Goal: Task Accomplishment & Management: Manage account settings

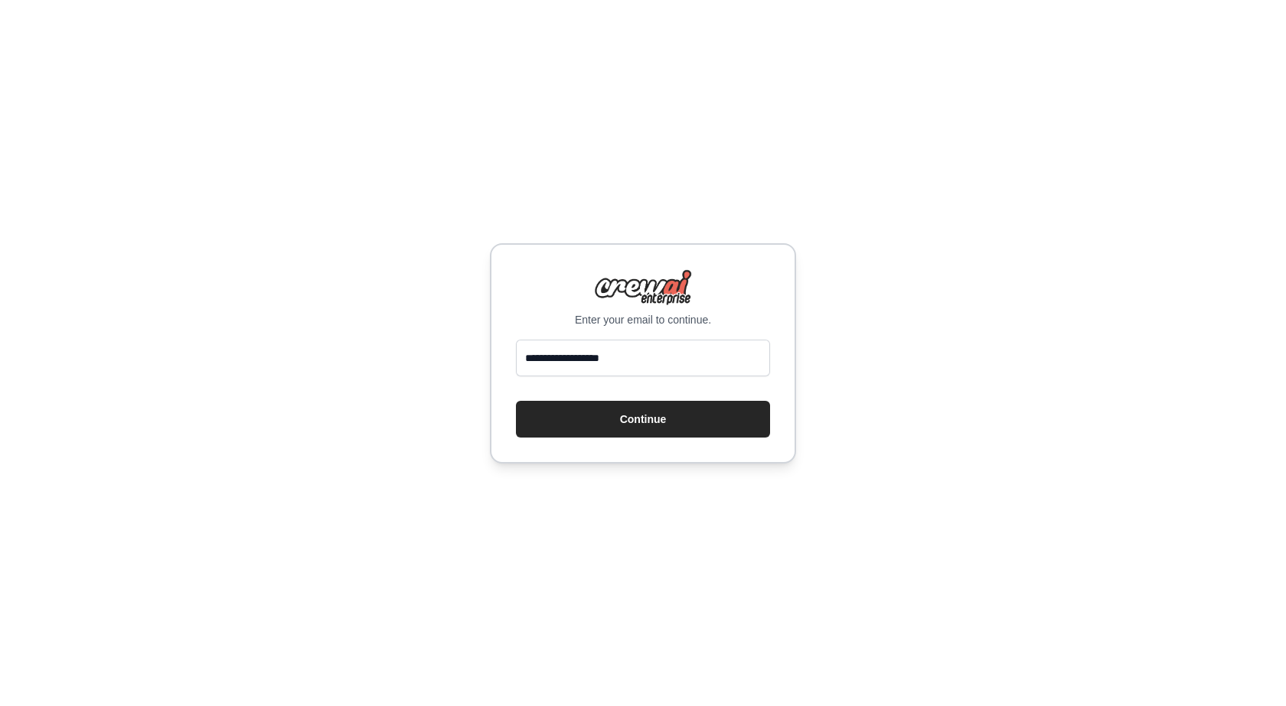
type input "**********"
click at [516, 401] on button "Continue" at bounding box center [643, 419] width 254 height 37
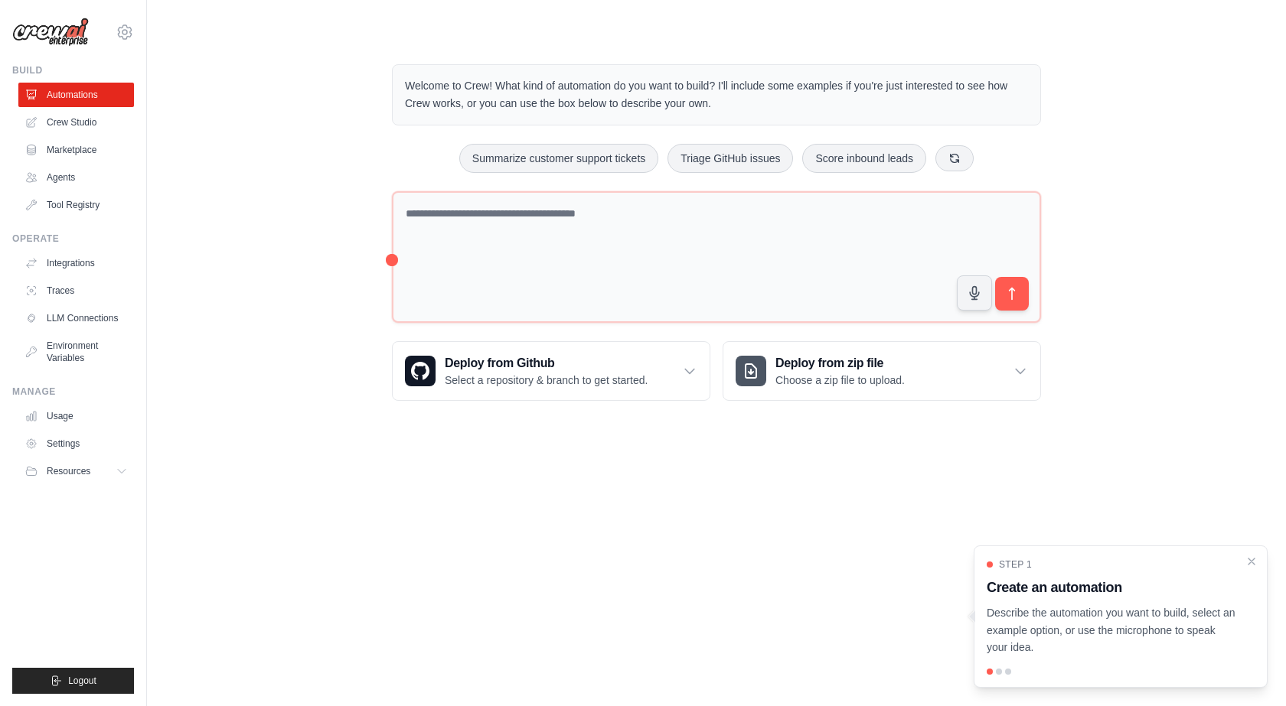
click at [337, 528] on body "animalizm@gmail.com Settings Build Automations Crew Studio" at bounding box center [643, 353] width 1286 height 706
click at [1255, 559] on icon "Close walkthrough" at bounding box center [1251, 560] width 7 height 7
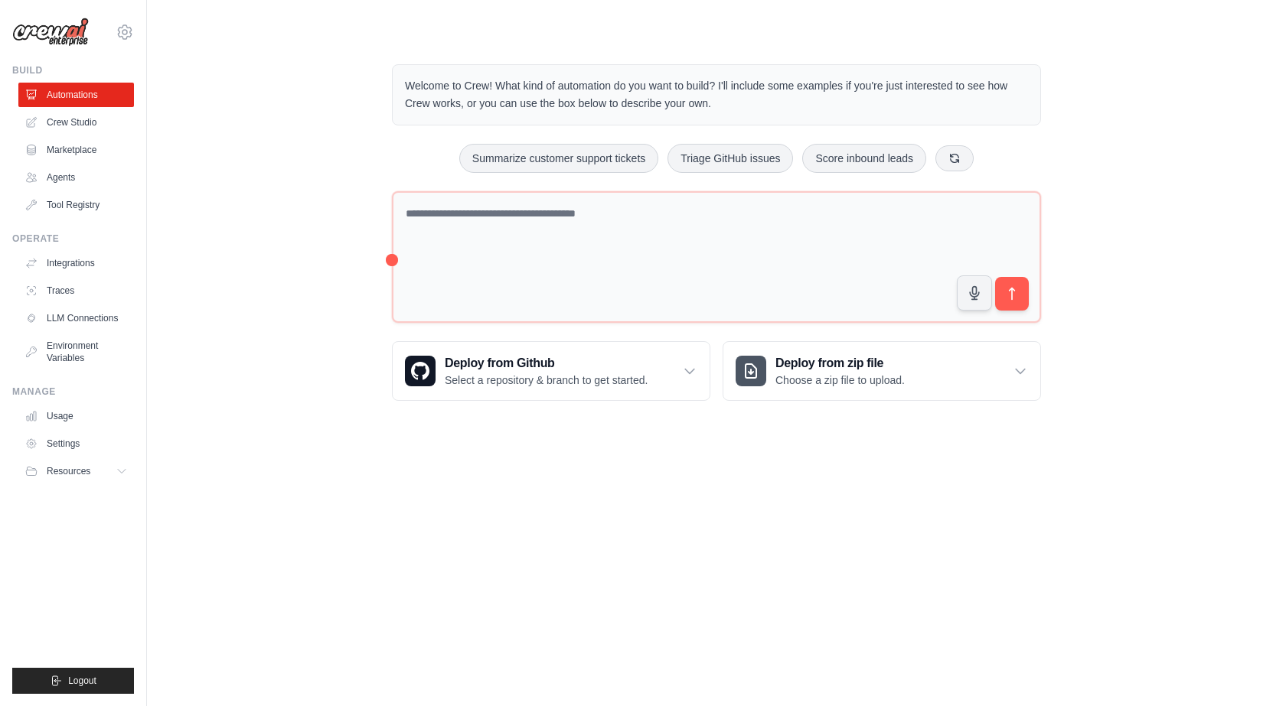
click at [221, 587] on body "animalizm@gmail.com Settings Build Automations Crew Studio" at bounding box center [643, 353] width 1286 height 706
click at [100, 114] on link "Crew Studio" at bounding box center [78, 122] width 116 height 24
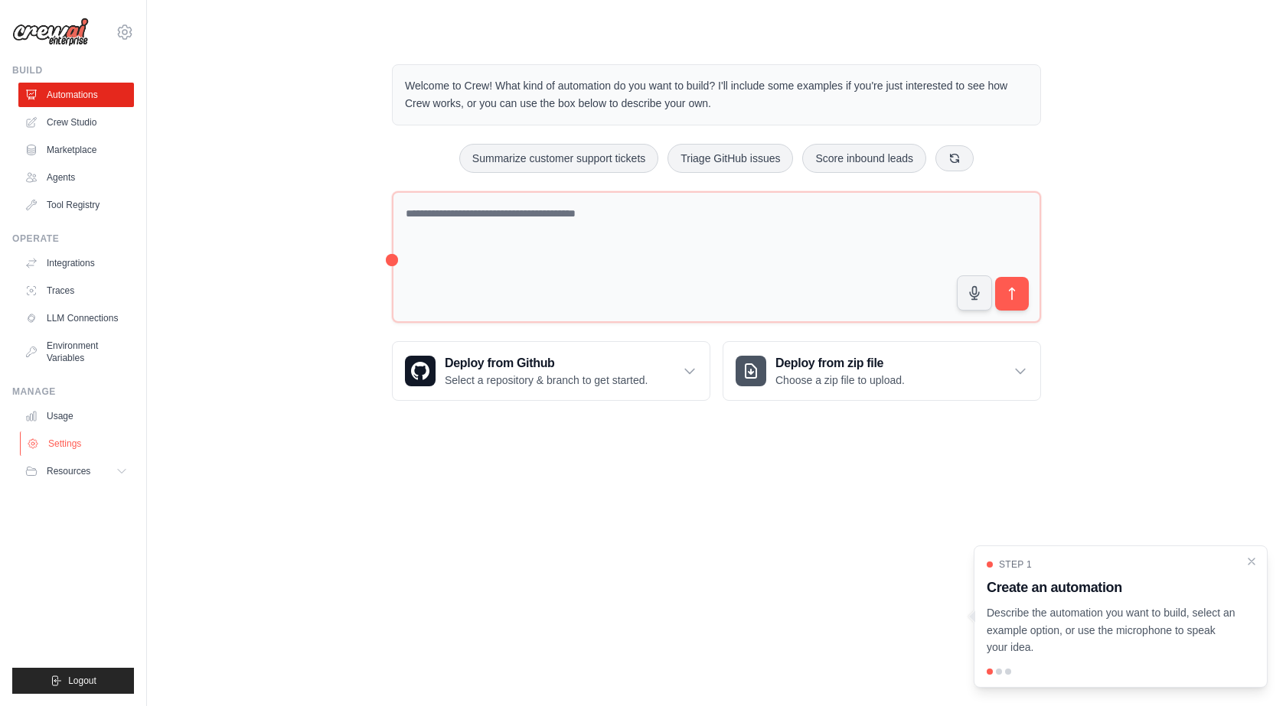
click at [79, 445] on link "Settings" at bounding box center [78, 444] width 116 height 24
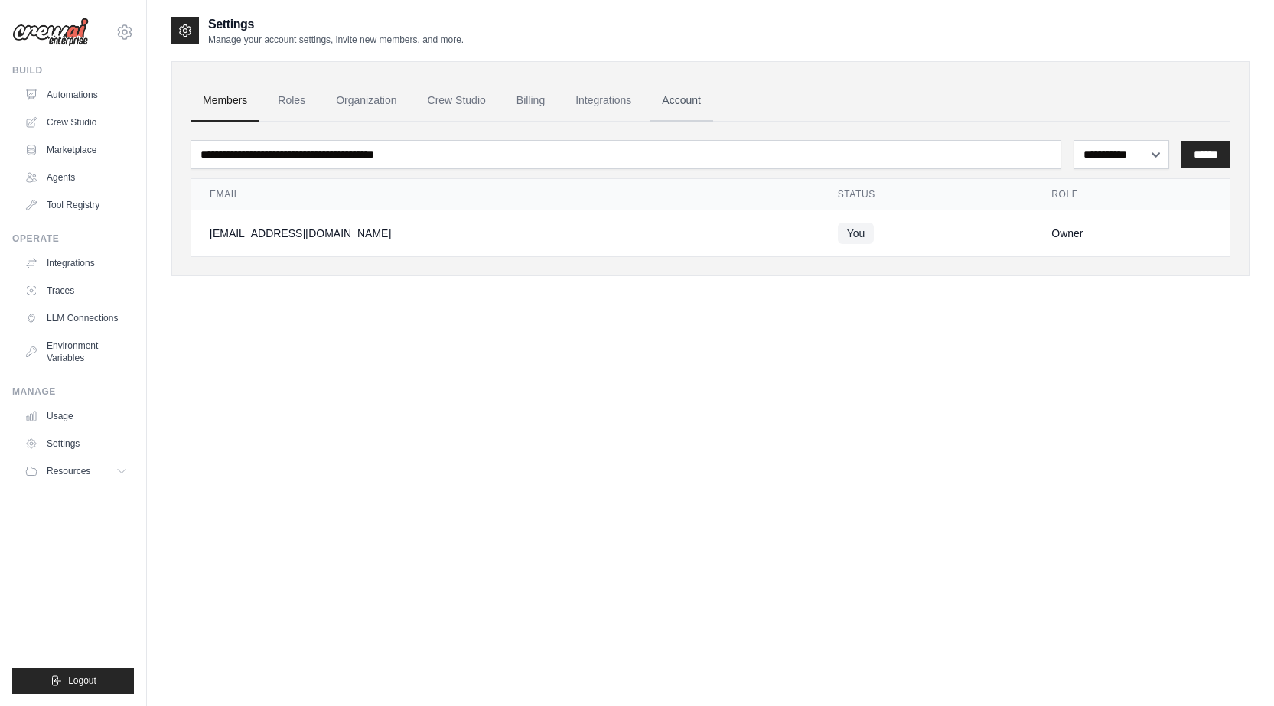
click at [701, 103] on link "Account" at bounding box center [682, 100] width 64 height 41
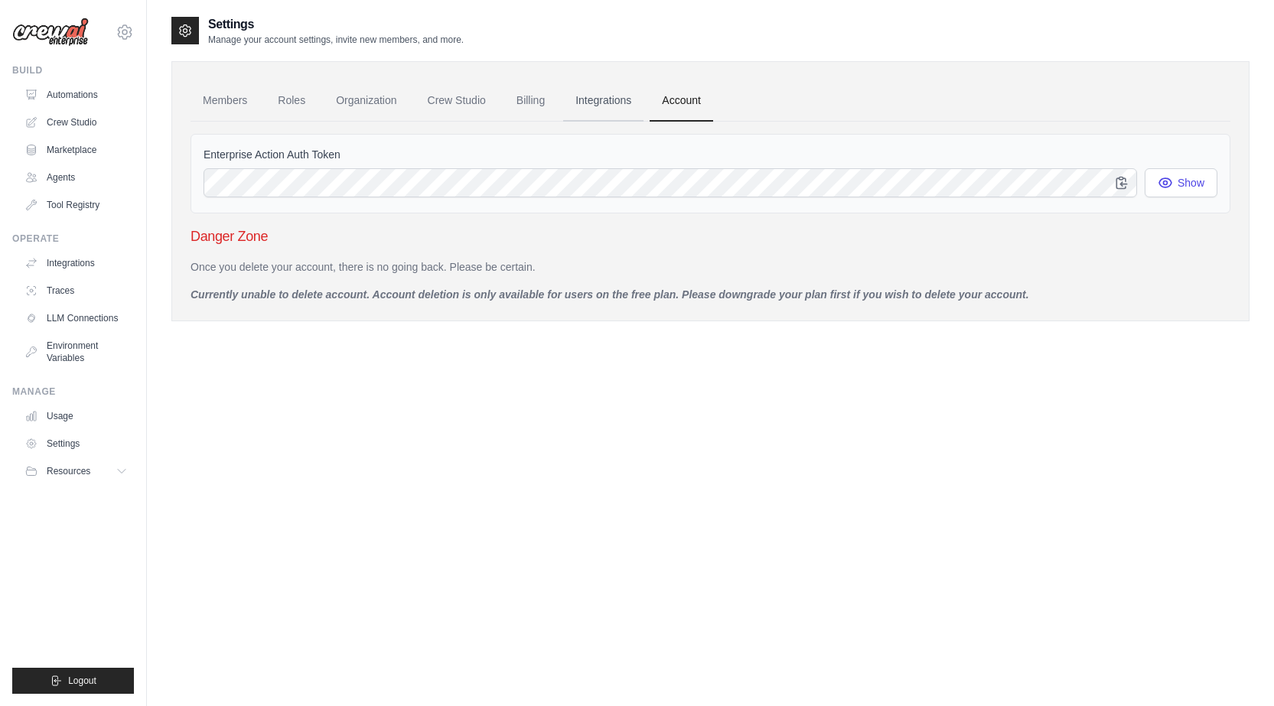
click at [609, 98] on link "Integrations" at bounding box center [603, 100] width 80 height 41
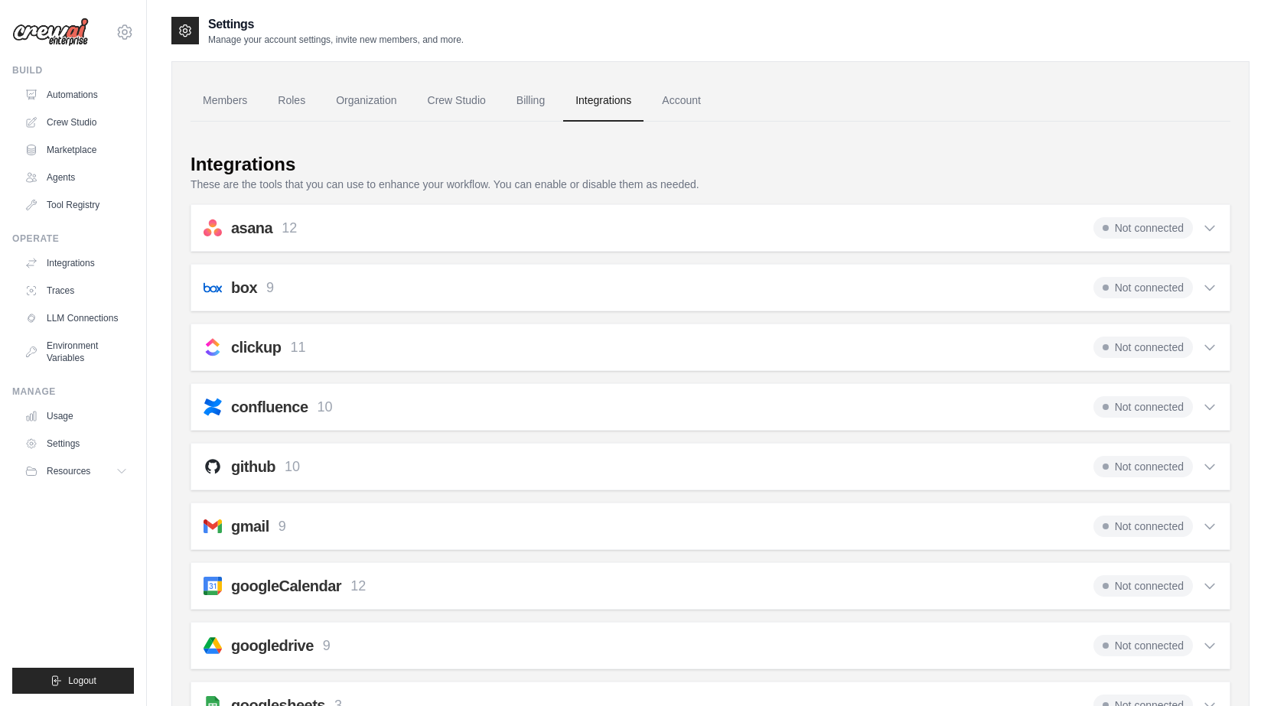
click at [539, 100] on link "Billing" at bounding box center [530, 100] width 53 height 41
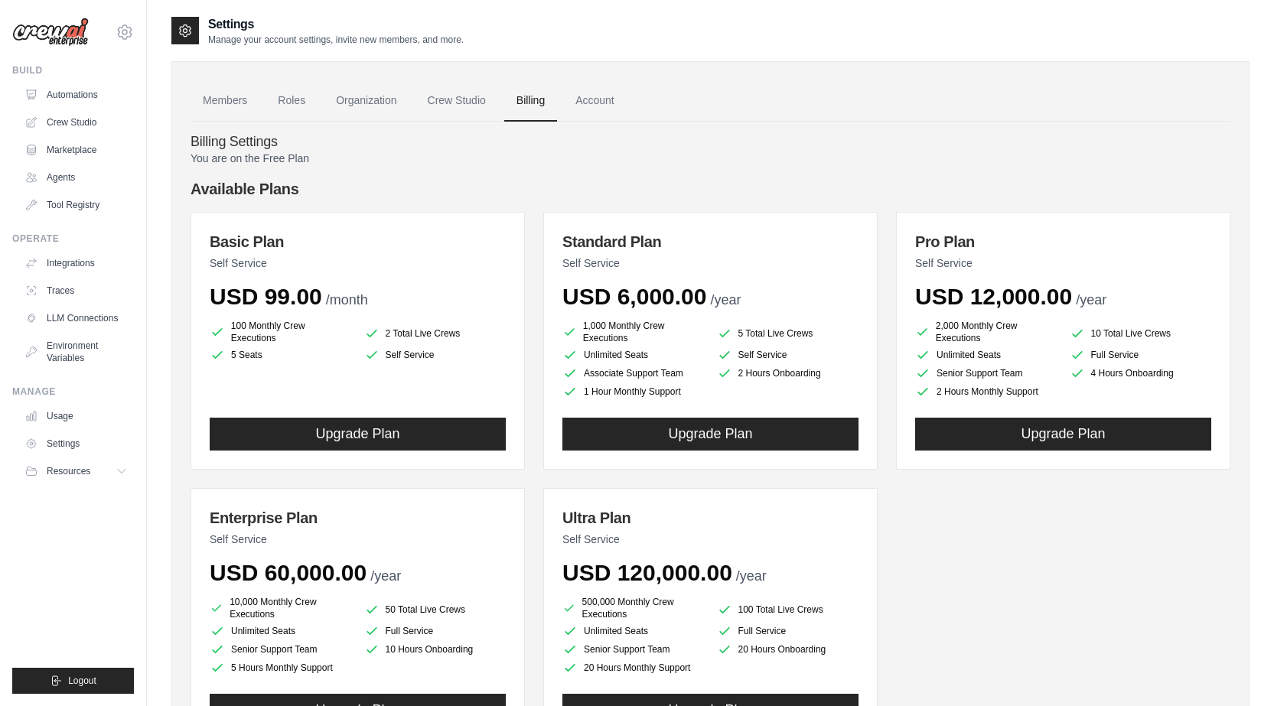
click at [469, 101] on link "Crew Studio" at bounding box center [457, 100] width 83 height 41
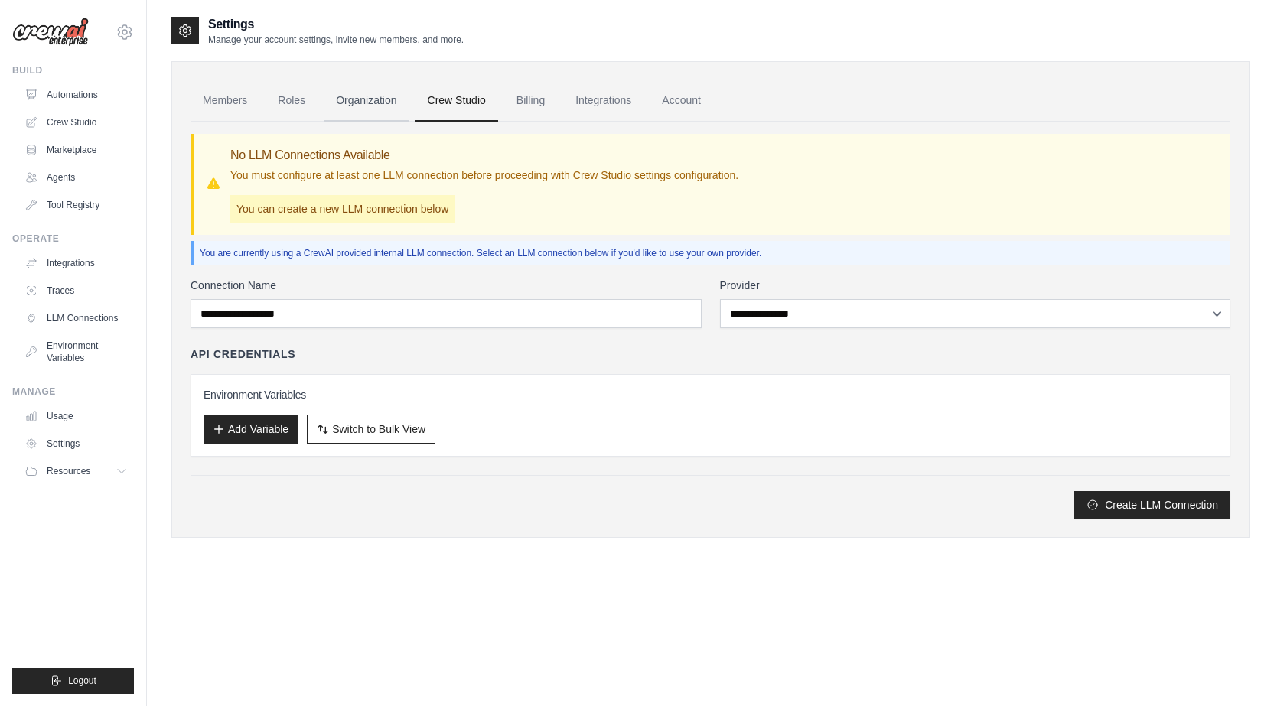
click at [362, 110] on link "Organization" at bounding box center [366, 100] width 85 height 41
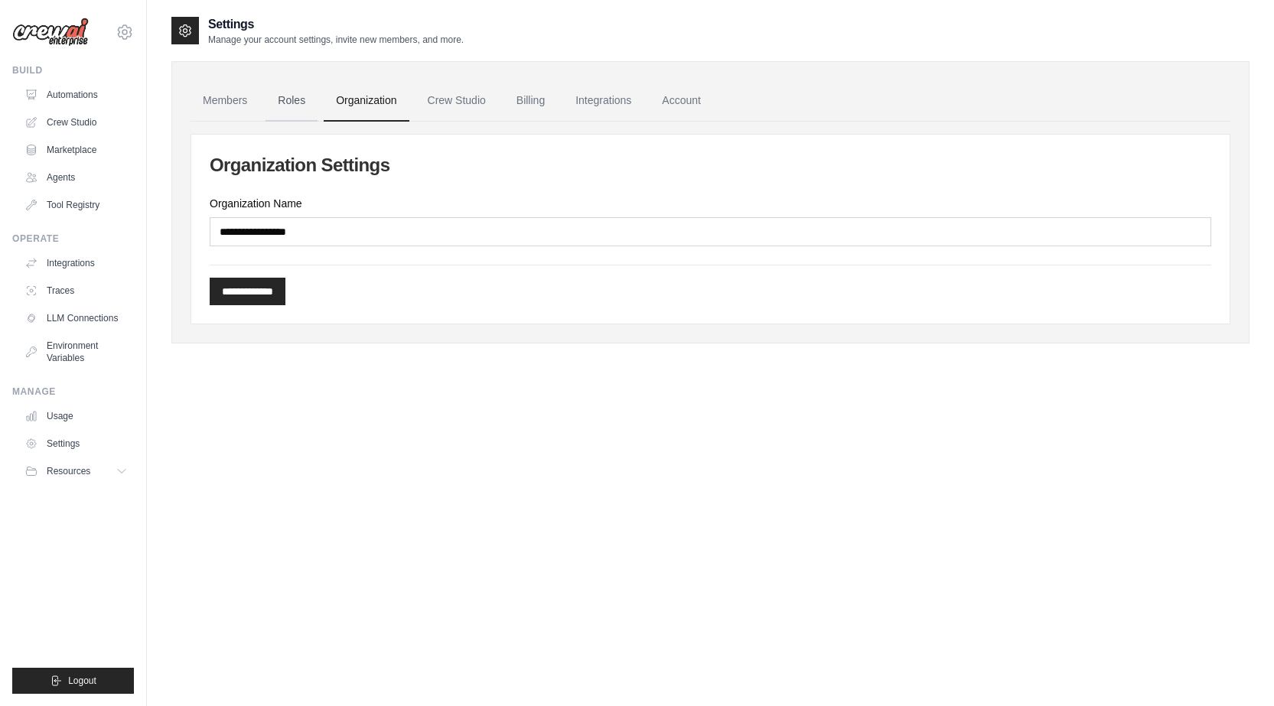
click at [296, 106] on link "Roles" at bounding box center [292, 100] width 52 height 41
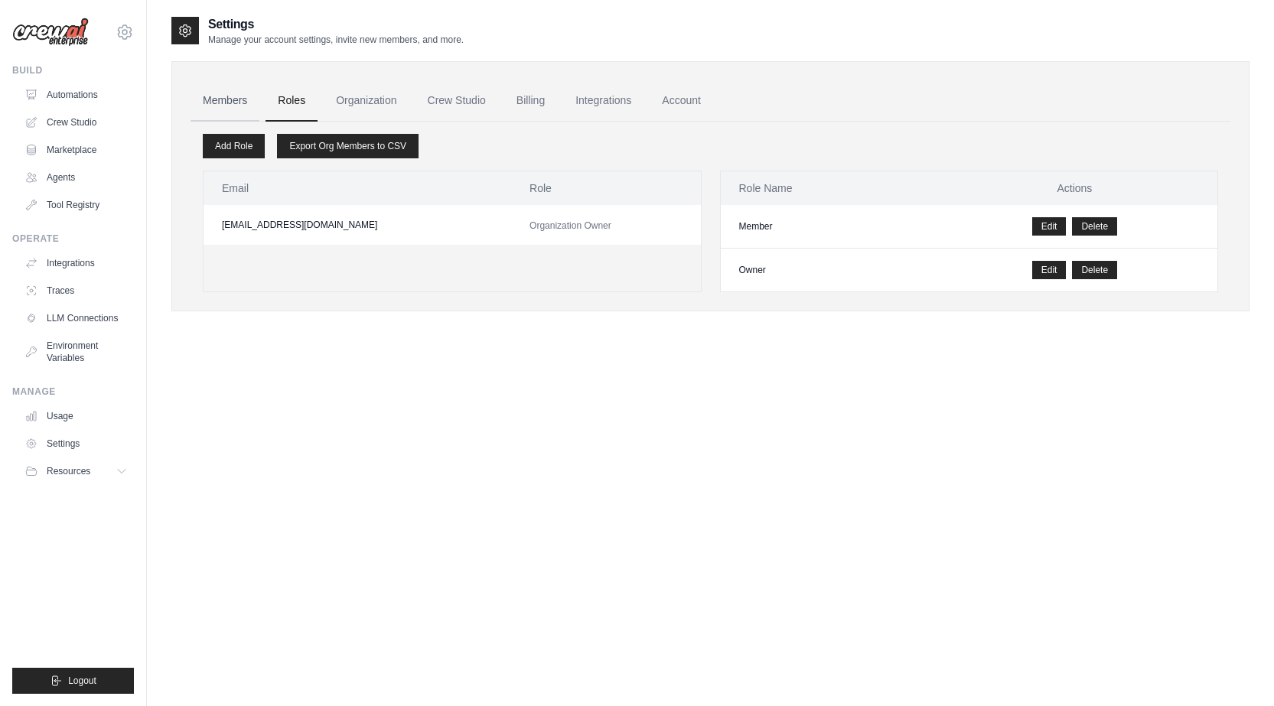
click at [214, 108] on link "Members" at bounding box center [225, 100] width 69 height 41
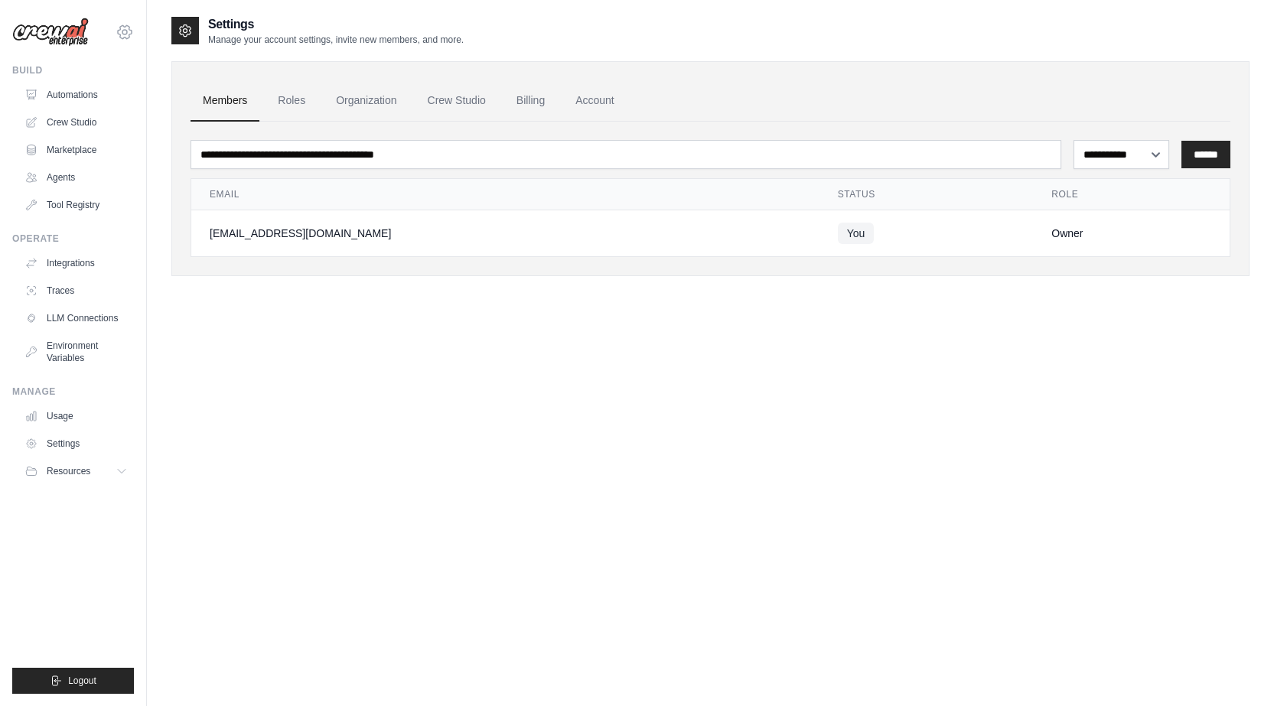
click at [122, 34] on icon at bounding box center [124, 32] width 5 height 5
click at [97, 104] on link "Settings" at bounding box center [124, 104] width 135 height 28
click at [473, 106] on link "Crew Studio" at bounding box center [457, 100] width 83 height 41
